Goal: Transaction & Acquisition: Purchase product/service

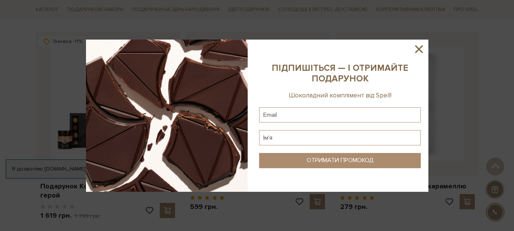
scroll to position [342, 0]
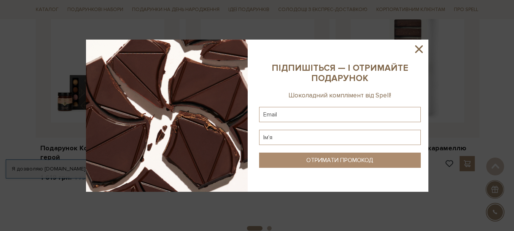
click at [417, 49] on icon at bounding box center [418, 49] width 13 height 13
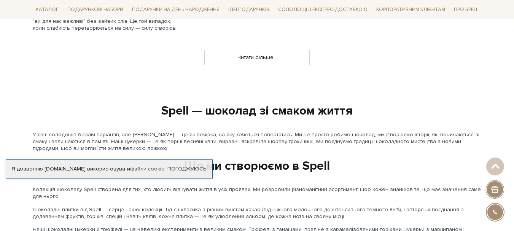
scroll to position [608, 0]
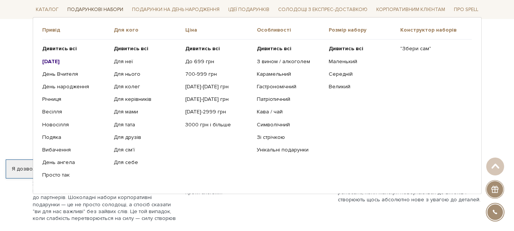
click at [89, 11] on link "Подарункові набори" at bounding box center [95, 10] width 62 height 12
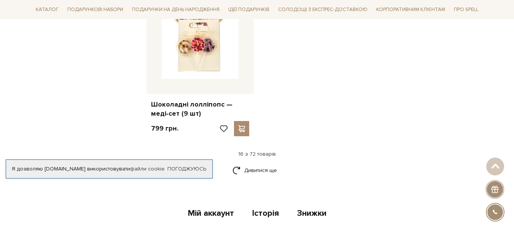
scroll to position [988, 0]
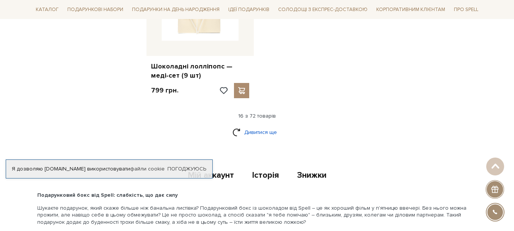
click at [265, 127] on link "Дивитися ще" at bounding box center [256, 131] width 49 height 13
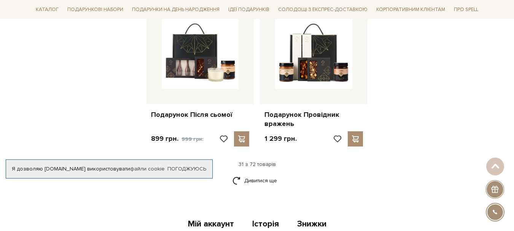
scroll to position [1749, 0]
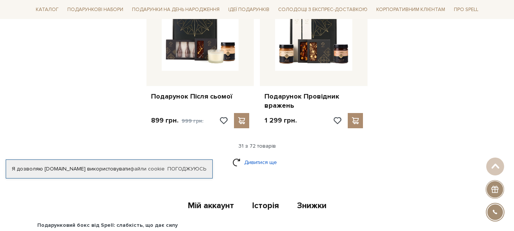
click at [257, 159] on link "Дивитися ще" at bounding box center [256, 161] width 49 height 13
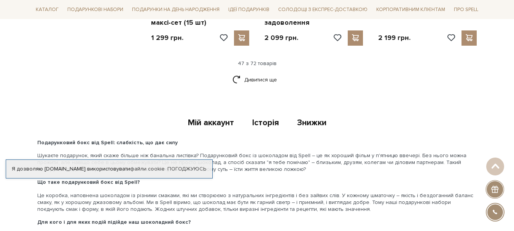
scroll to position [2661, 0]
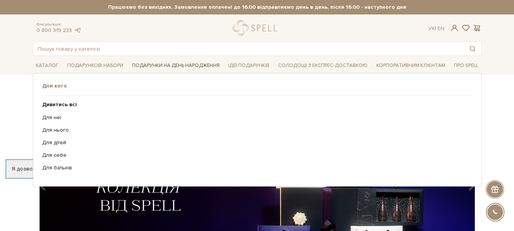
click at [159, 67] on link "Подарунки на День народження" at bounding box center [176, 66] width 94 height 12
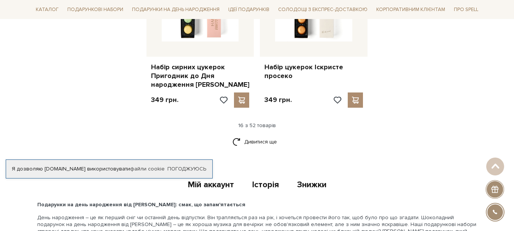
scroll to position [1065, 0]
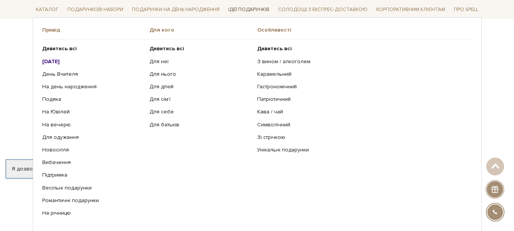
click at [243, 10] on link "Ідеї подарунків" at bounding box center [248, 10] width 47 height 12
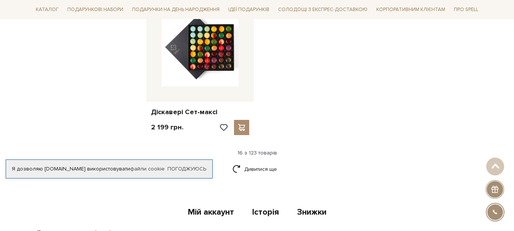
scroll to position [1065, 0]
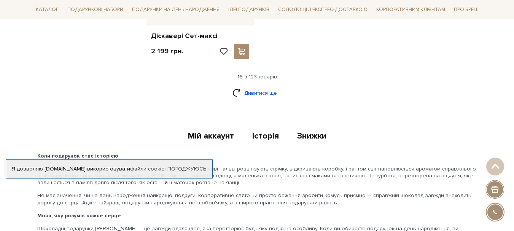
click at [248, 86] on link "Дивитися ще" at bounding box center [256, 92] width 49 height 13
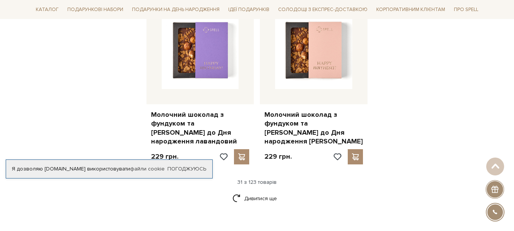
scroll to position [1825, 0]
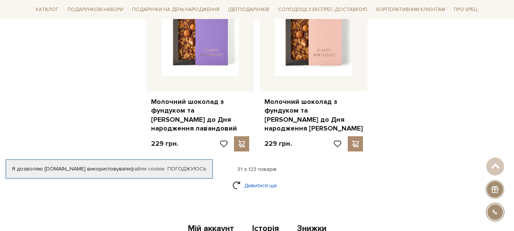
click at [266, 179] on link "Дивитися ще" at bounding box center [256, 185] width 49 height 13
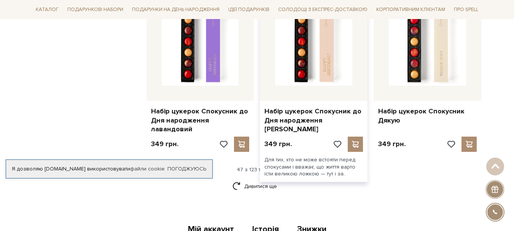
scroll to position [2661, 0]
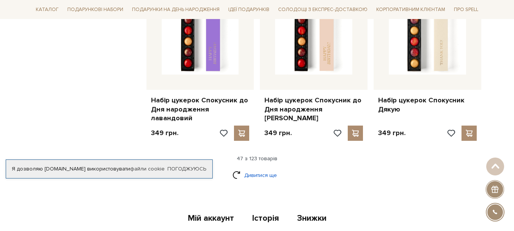
click at [263, 168] on link "Дивитися ще" at bounding box center [256, 174] width 49 height 13
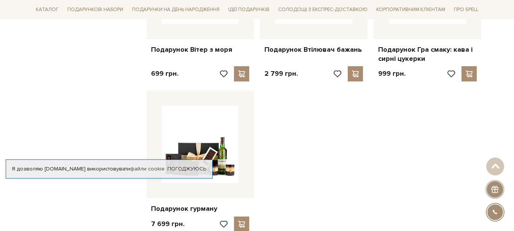
scroll to position [3612, 0]
